Goal: Information Seeking & Learning: Learn about a topic

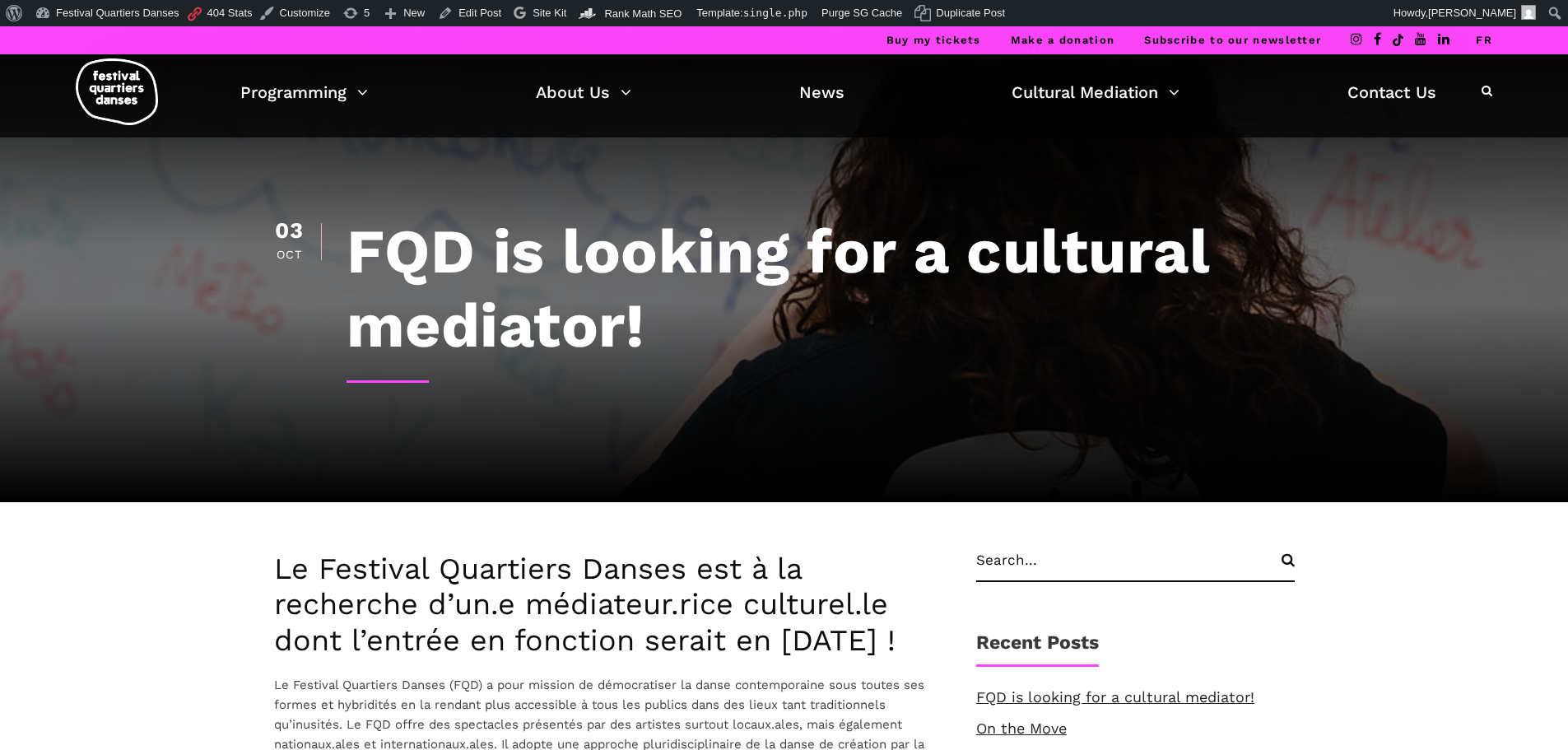
click at [1487, 43] on link "FR" at bounding box center [1484, 40] width 16 height 12
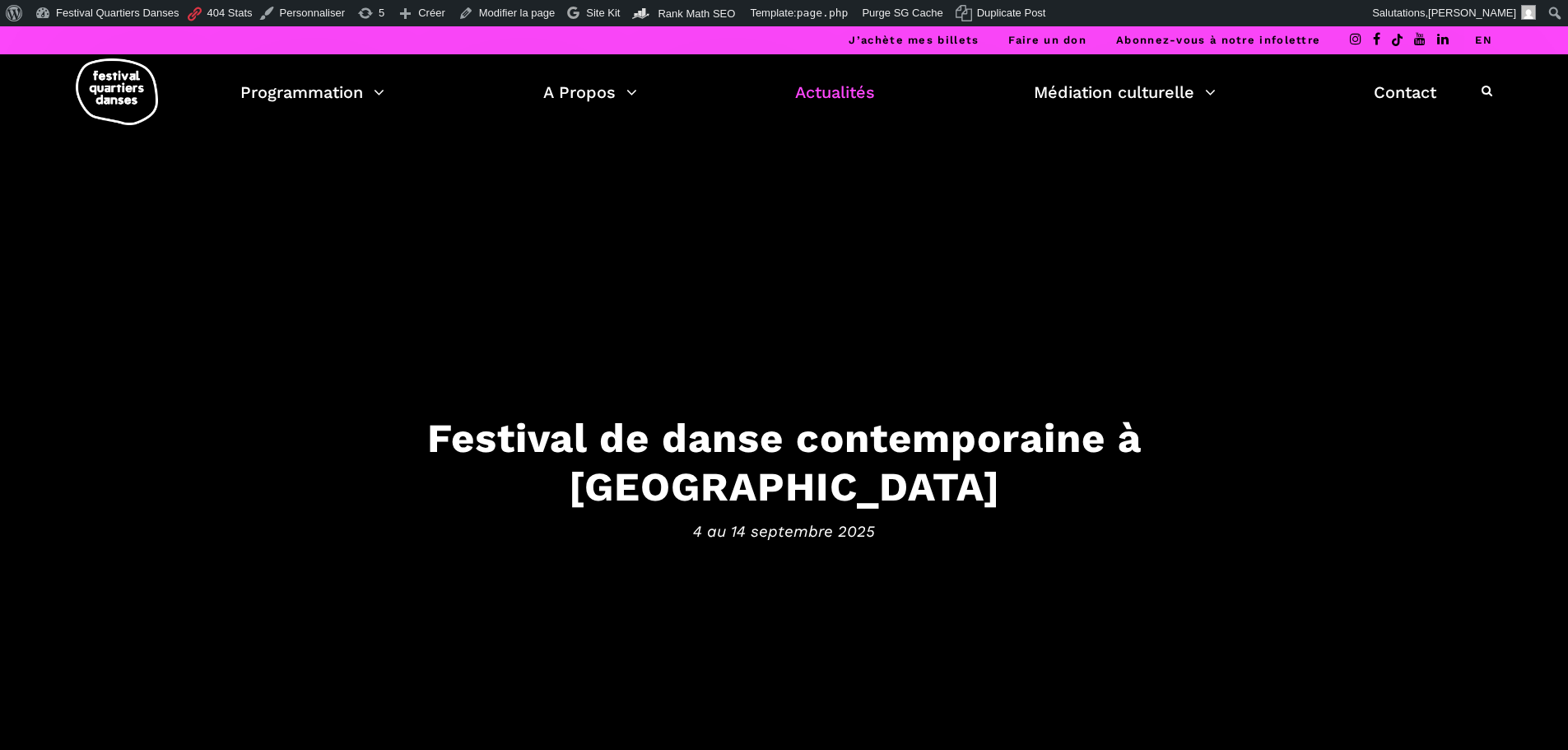
click at [826, 97] on link "Actualités" at bounding box center [835, 92] width 80 height 28
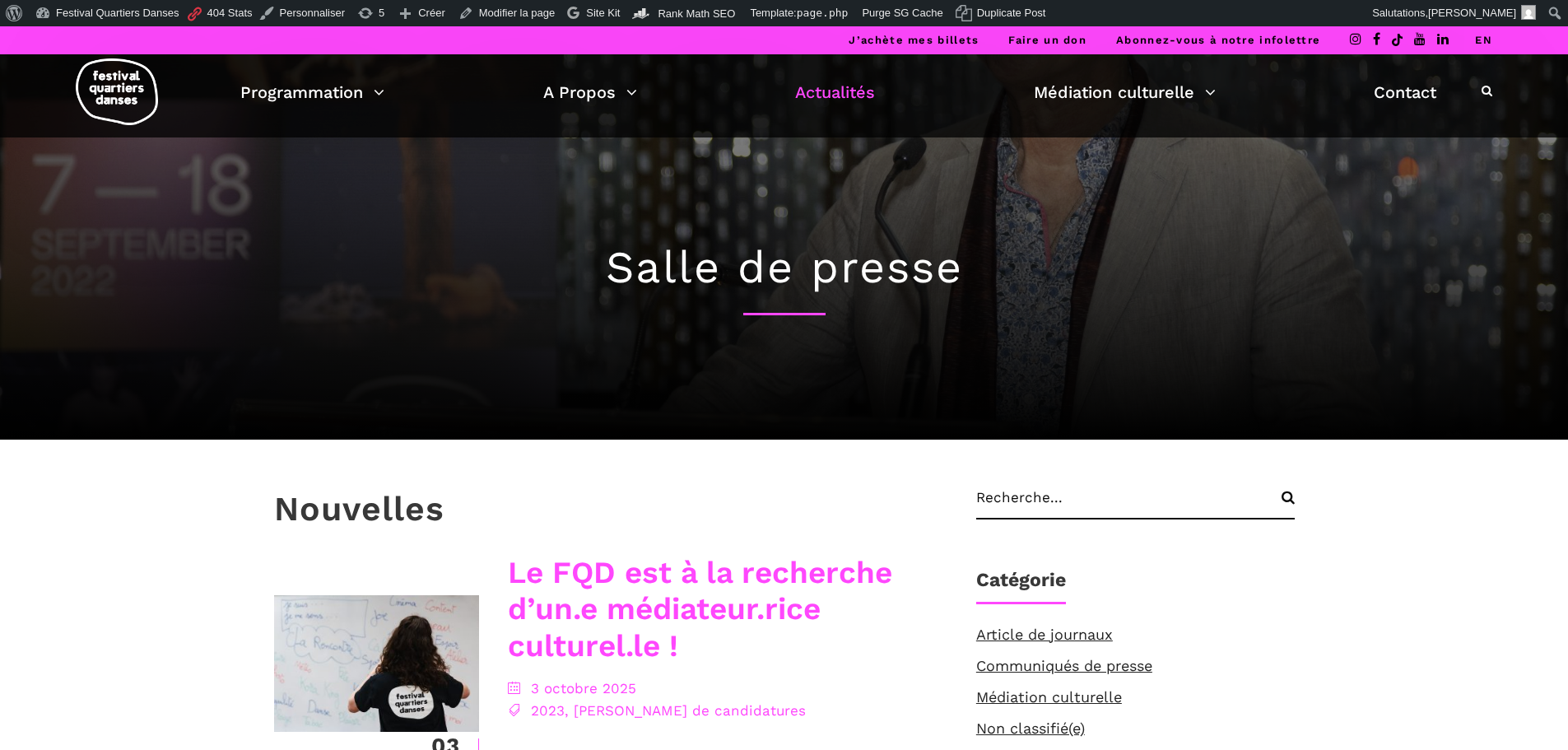
click at [620, 648] on link "Le FQD est à la recherche d’un.e médiateur.rice culturel.le !" at bounding box center [700, 608] width 385 height 108
